Goal: Task Accomplishment & Management: Manage account settings

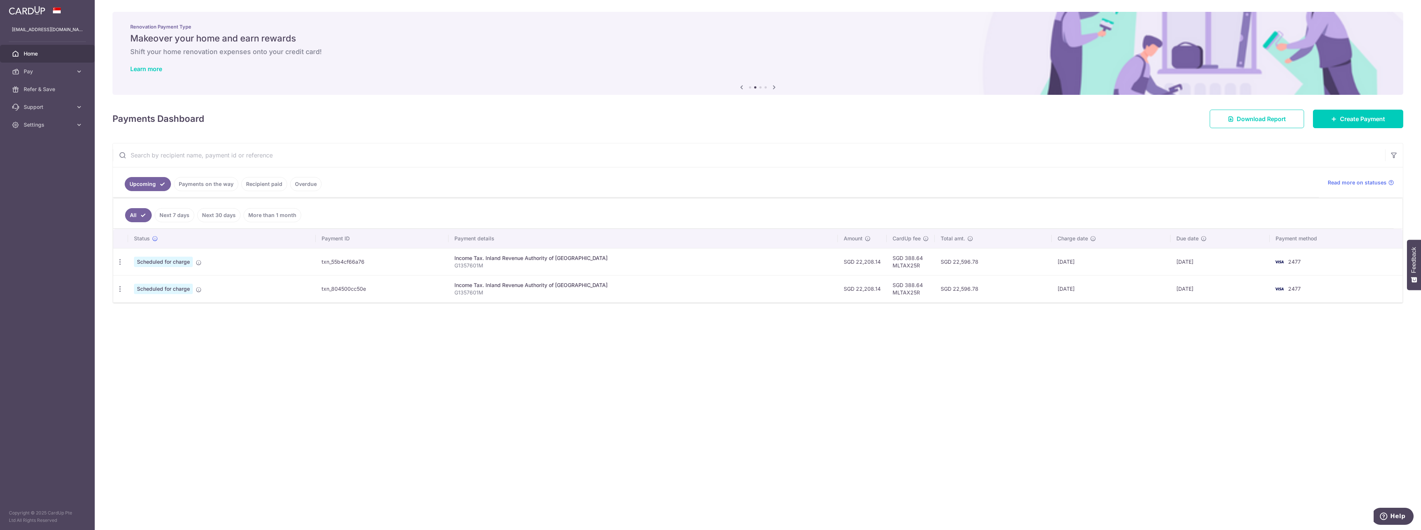
click at [34, 54] on span "Home" at bounding box center [48, 53] width 49 height 7
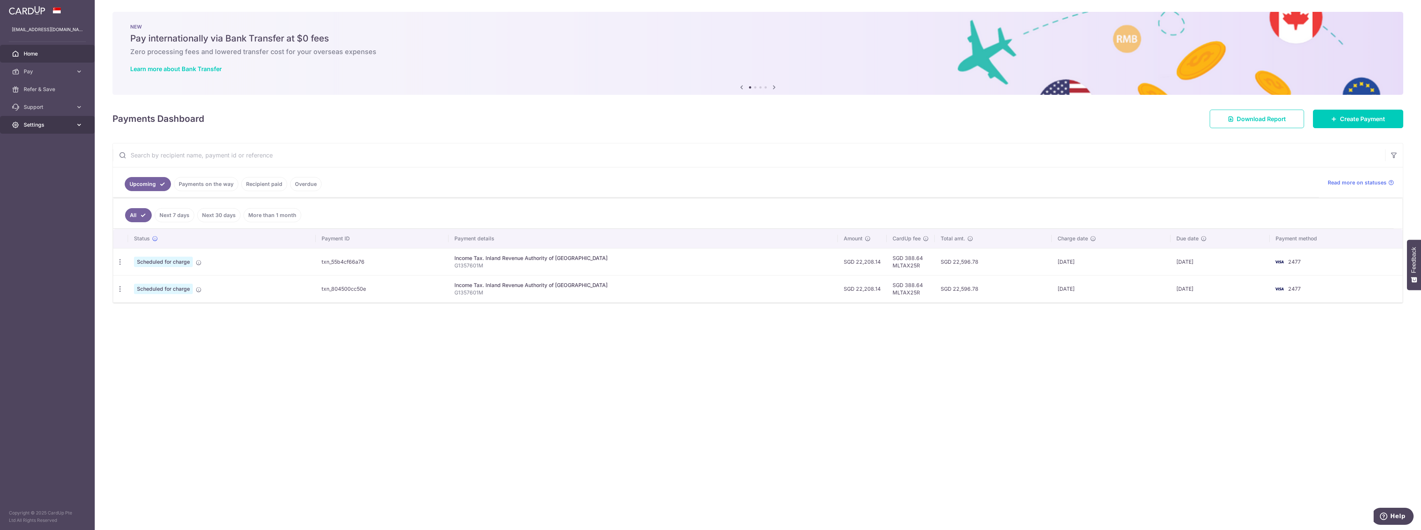
click at [75, 127] on link "Settings" at bounding box center [47, 125] width 95 height 18
click at [30, 158] on span "Logout" at bounding box center [48, 160] width 49 height 7
